Goal: Task Accomplishment & Management: Use online tool/utility

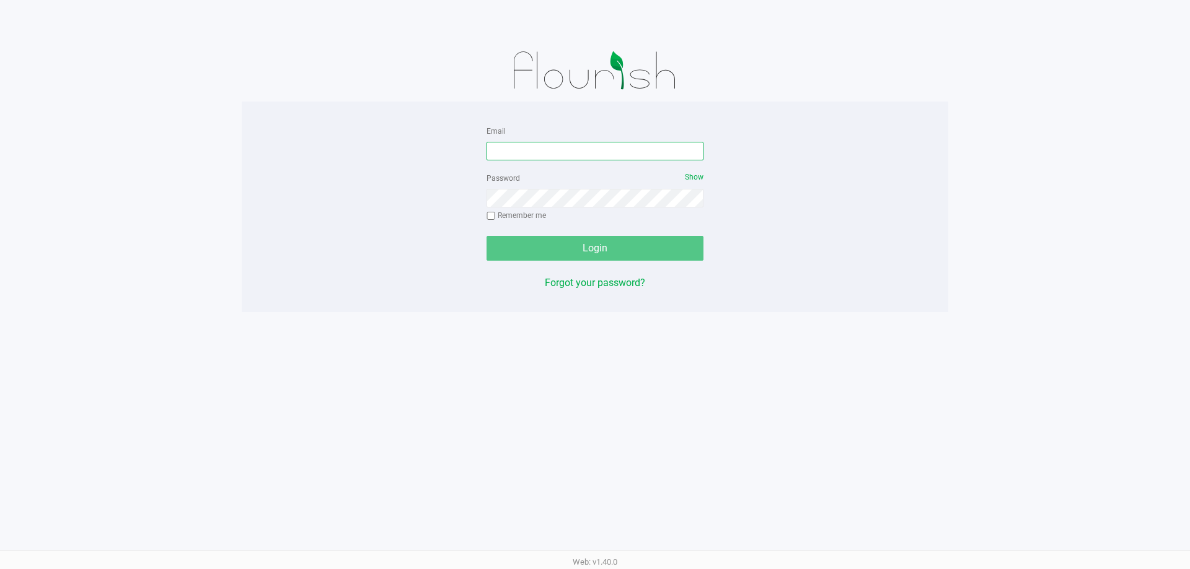
click at [554, 154] on input "Email" at bounding box center [594, 151] width 217 height 19
type input "t"
type input "[EMAIL_ADDRESS][PERSON_NAME][DOMAIN_NAME]"
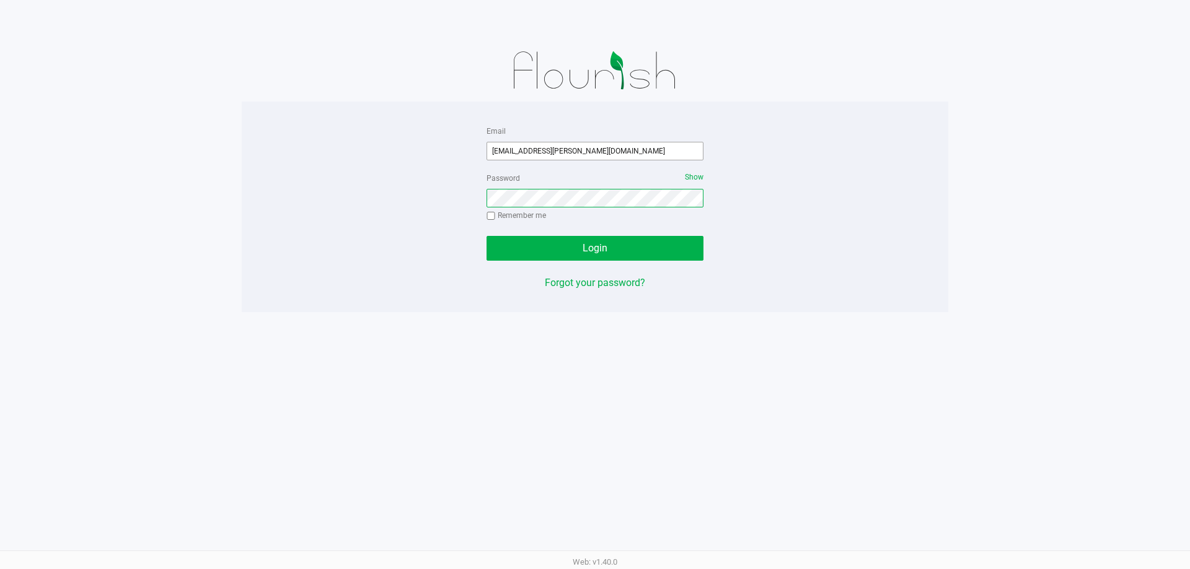
click at [486, 236] on button "Login" at bounding box center [594, 248] width 217 height 25
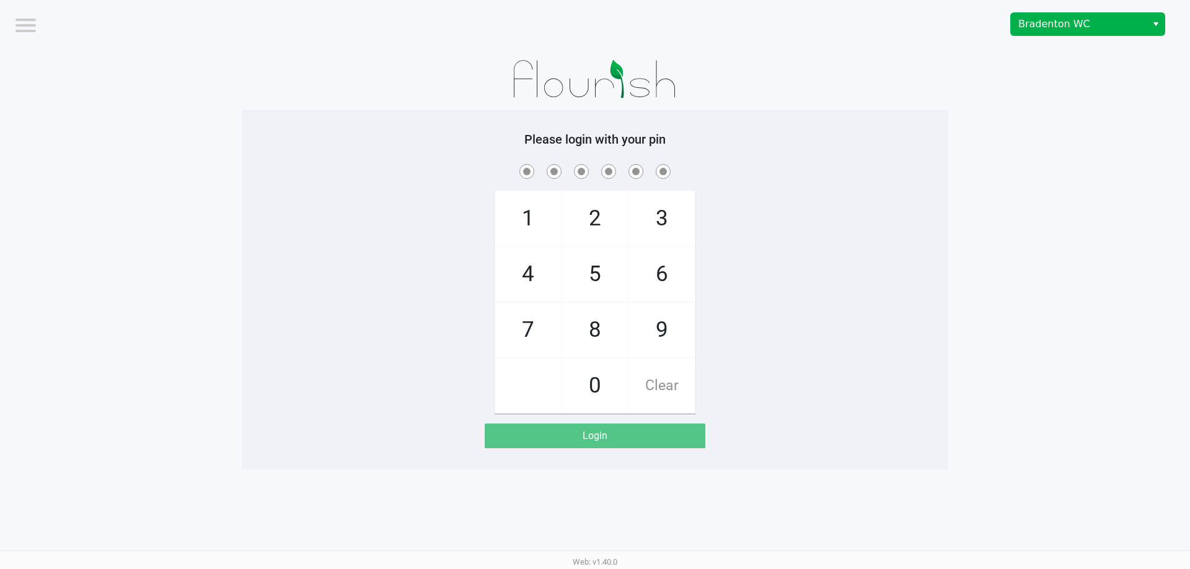
drag, startPoint x: 1150, startPoint y: 6, endPoint x: 1144, endPoint y: 17, distance: 12.5
click at [1148, 13] on div "Bradenton WC" at bounding box center [896, 24] width 585 height 48
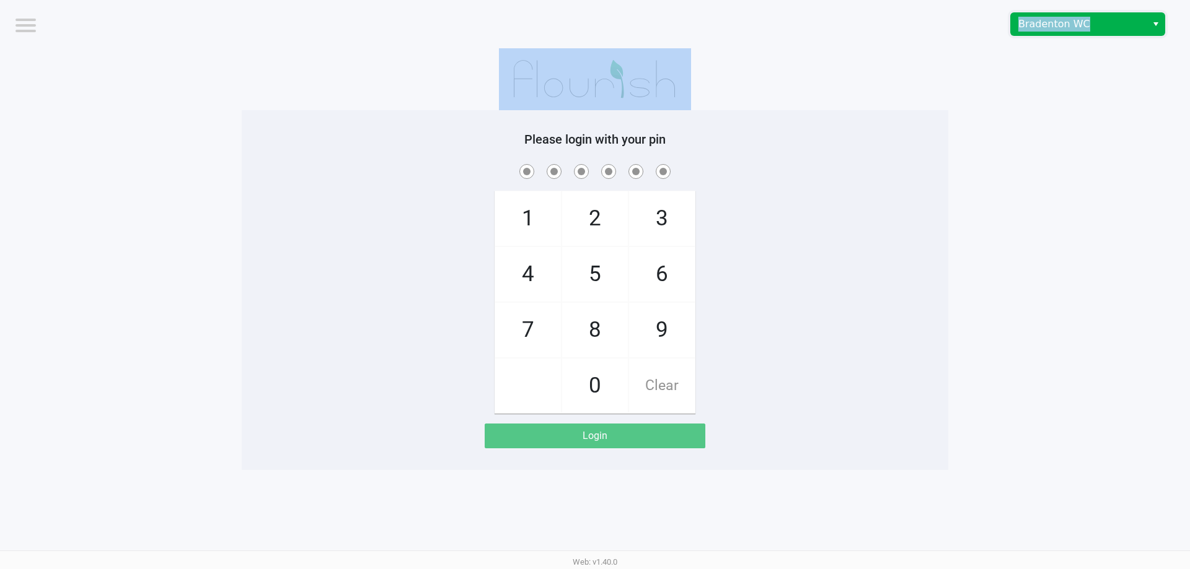
click at [1134, 22] on span "Bradenton WC" at bounding box center [1078, 24] width 121 height 15
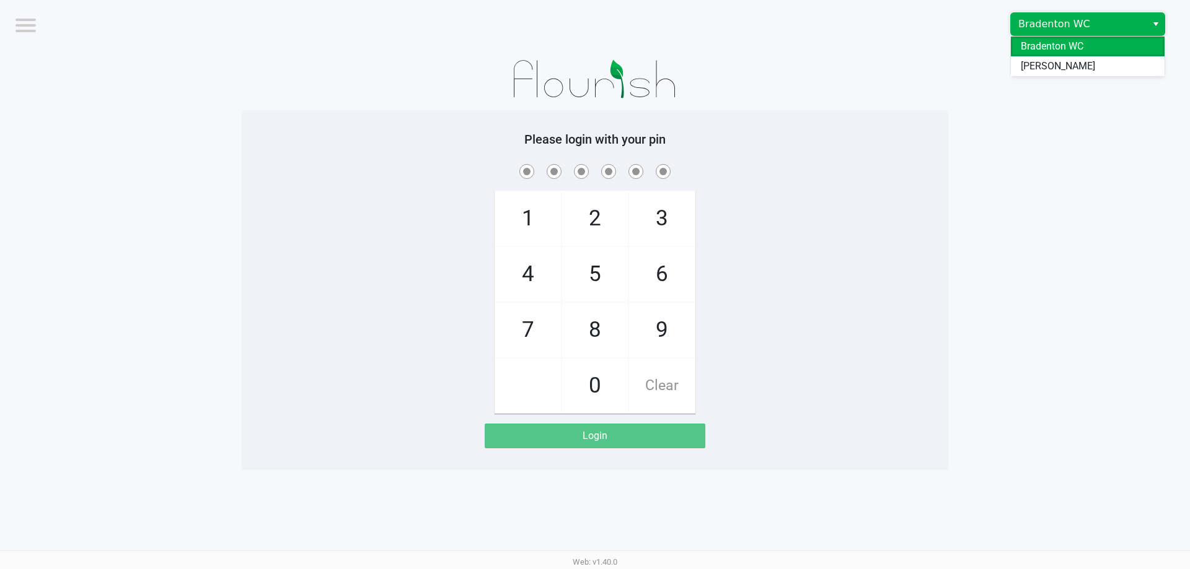
click at [1066, 67] on span "[PERSON_NAME]" at bounding box center [1057, 66] width 74 height 15
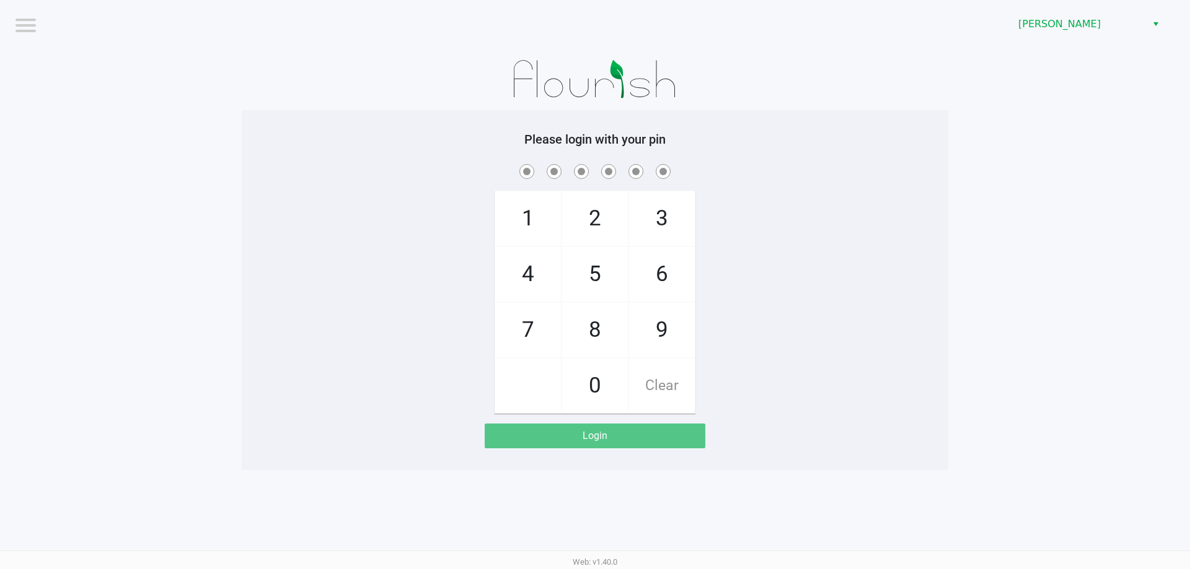
click at [1045, 143] on app-pos-login-wrapper "Logout [PERSON_NAME] Please login with your pin 1 4 7 2 5 8 0 3 6 9 Clear Login" at bounding box center [595, 235] width 1190 height 470
checkbox input "true"
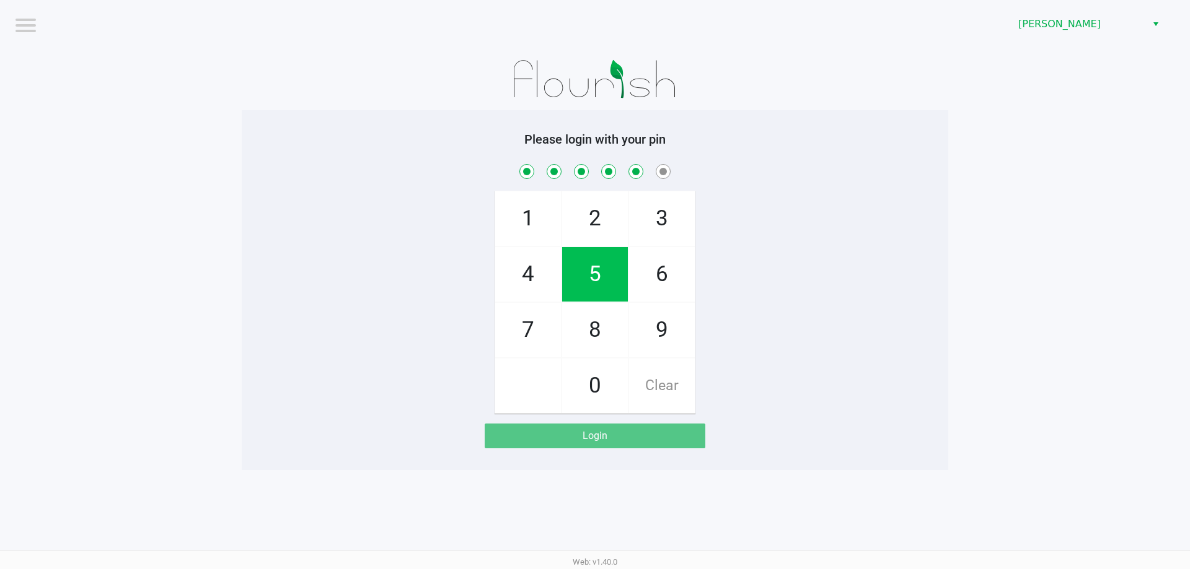
checkbox input "true"
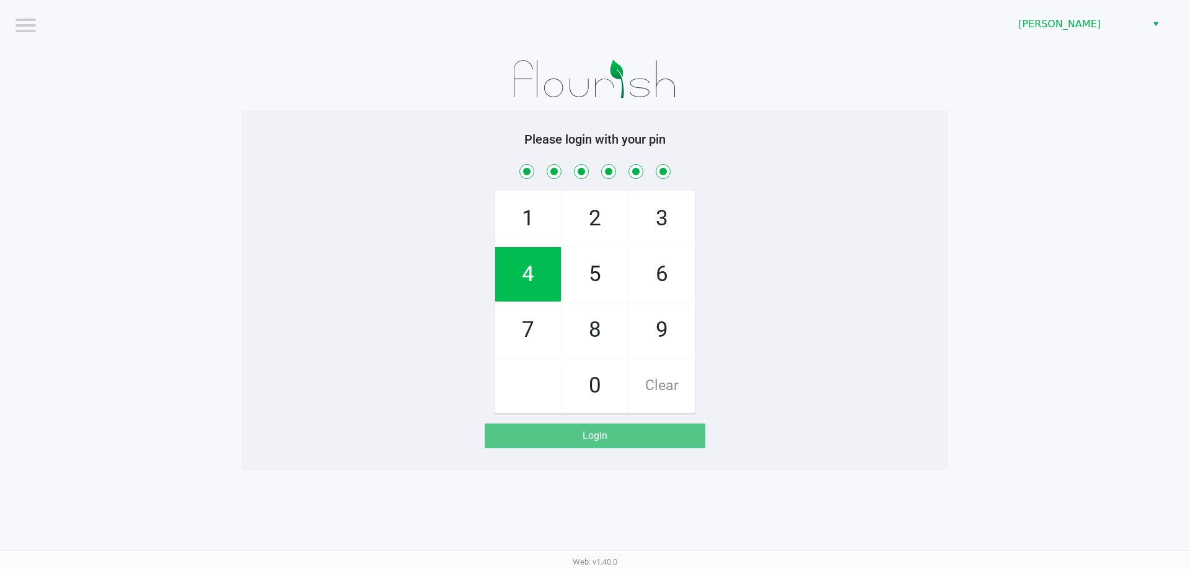
checkbox input "true"
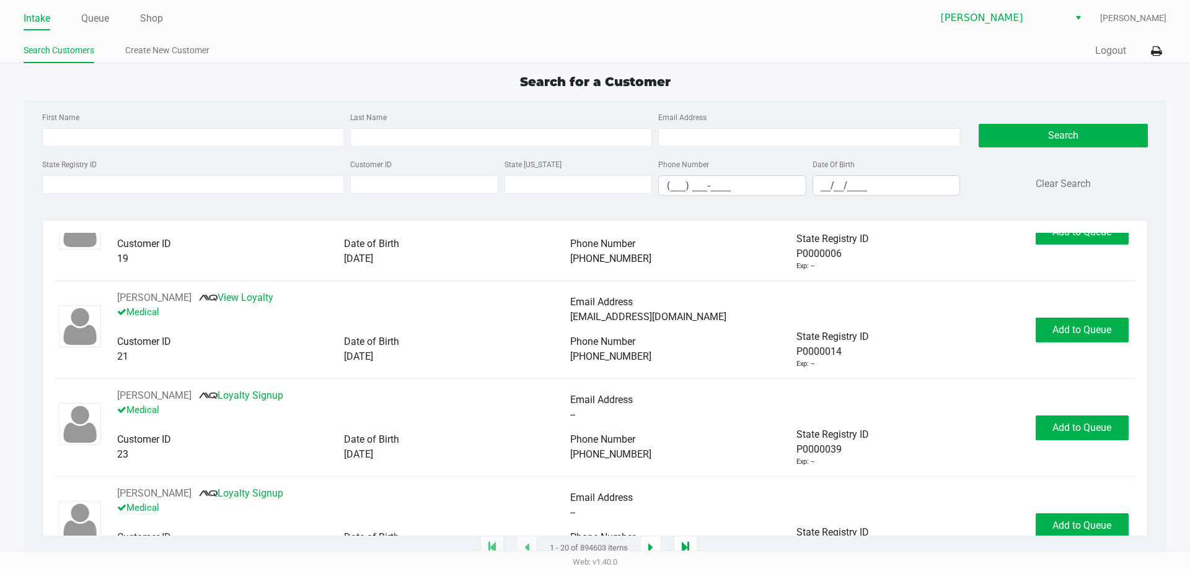
scroll to position [124, 0]
